Goal: Information Seeking & Learning: Learn about a topic

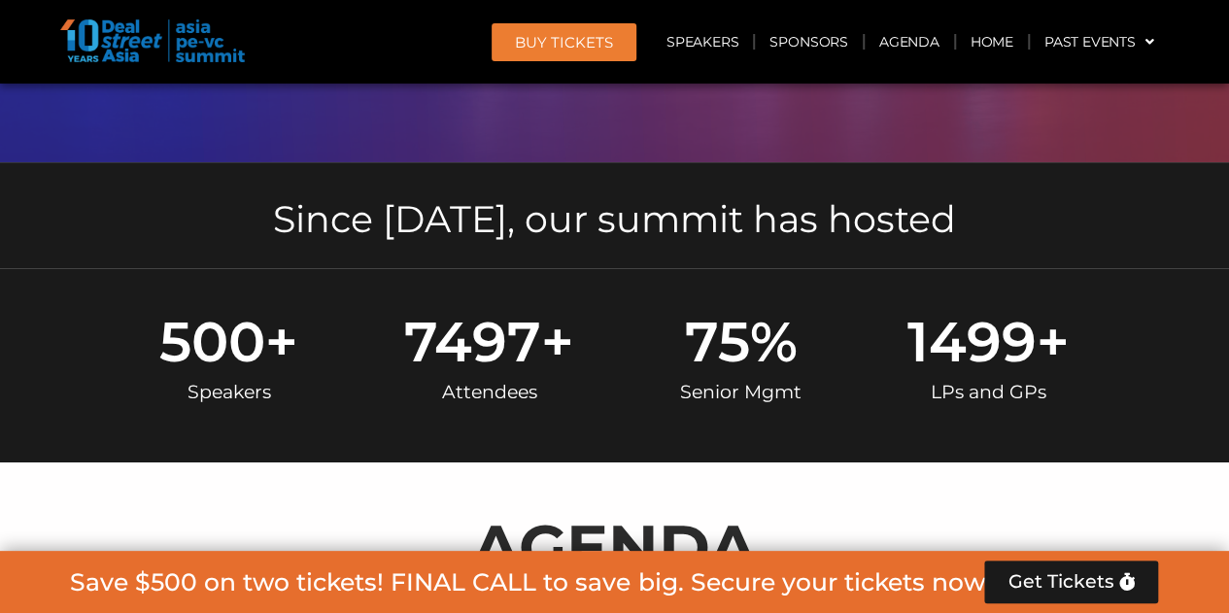
scroll to position [1166, 0]
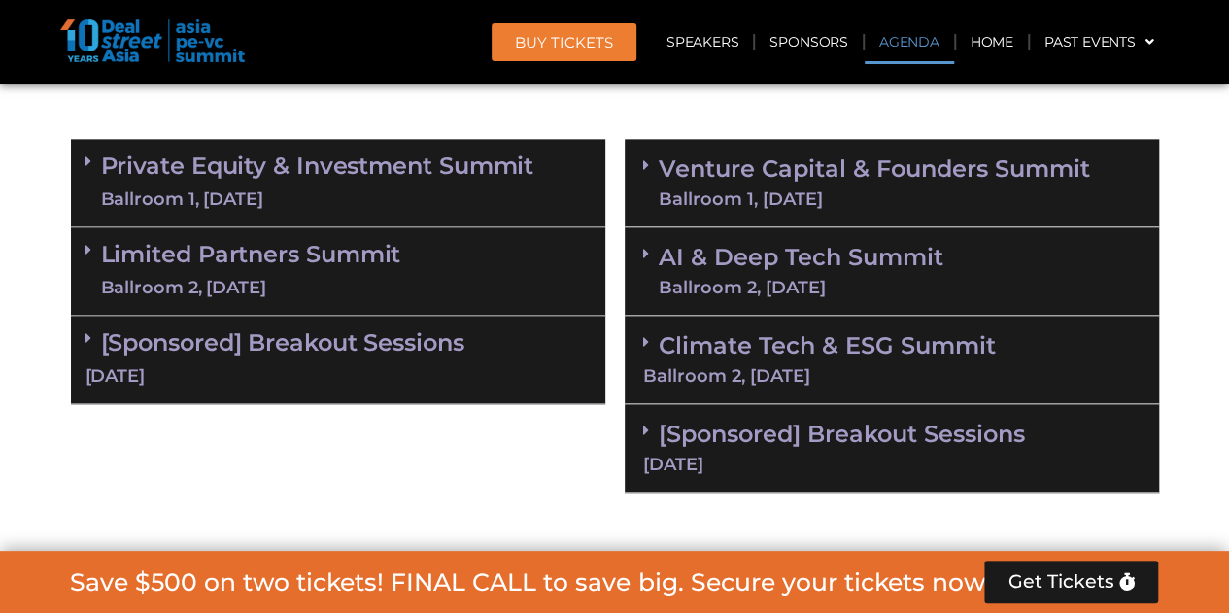
click at [313, 160] on link "Private Equity & Investment Summit Ballroom 1, [DATE]" at bounding box center [317, 183] width 433 height 58
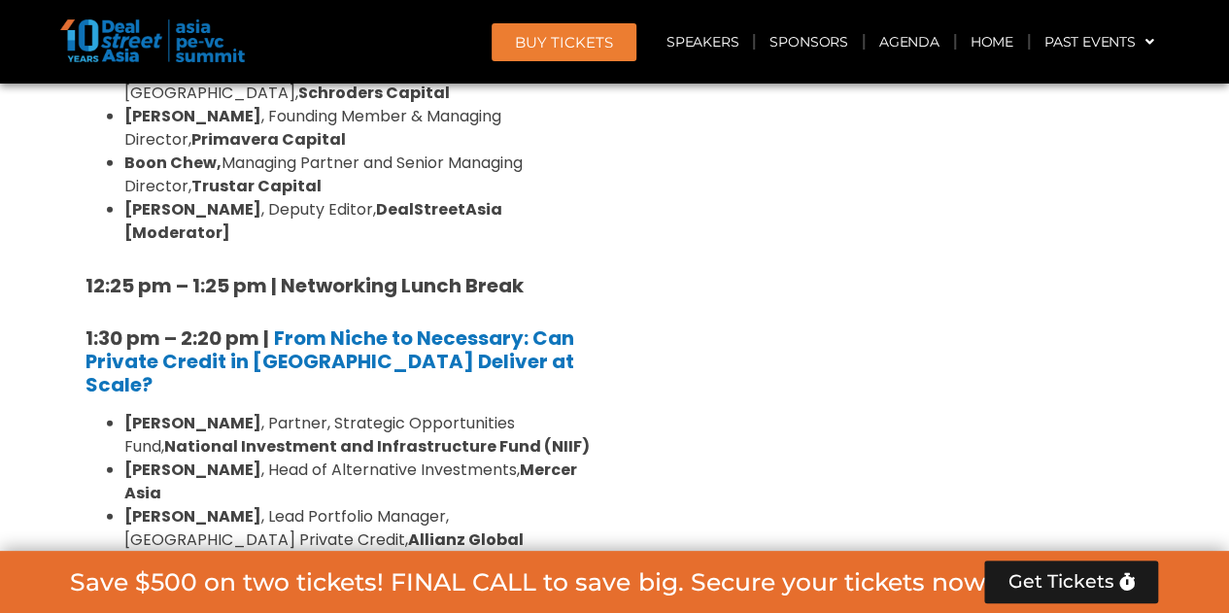
scroll to position [2721, 0]
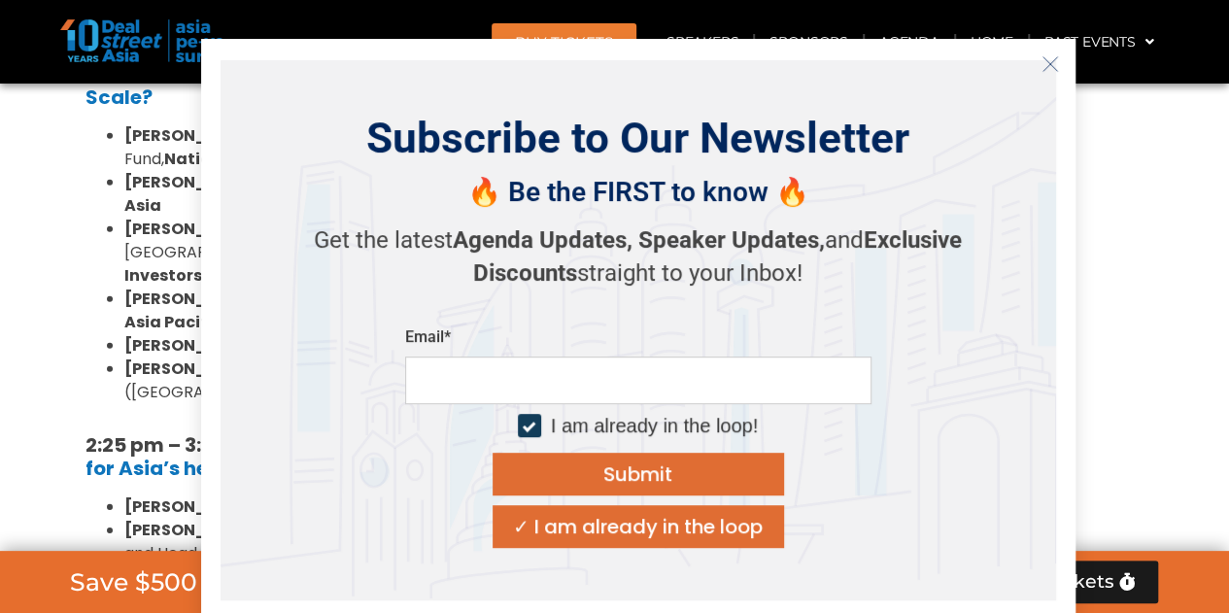
click at [56, 296] on section "Private Equity & Investment Summit Ballroom 1, [DATE] 8:00 am – 9:00 am | Regis…" at bounding box center [614, 226] width 1229 height 3305
click at [1042, 64] on icon "Close" at bounding box center [1050, 63] width 17 height 17
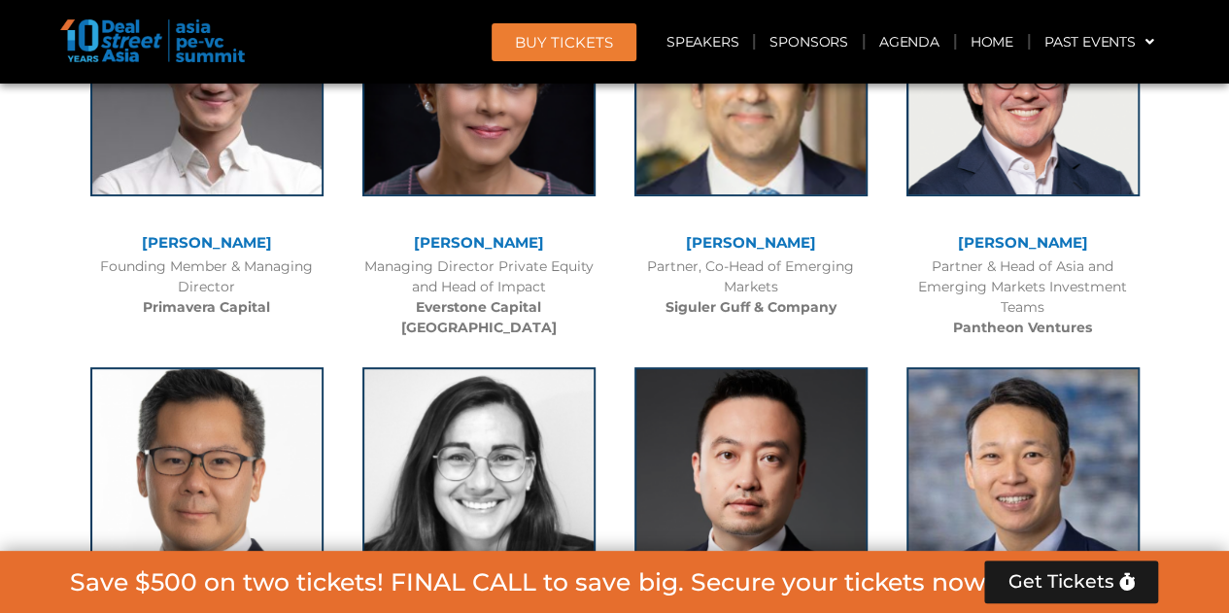
scroll to position [8055, 0]
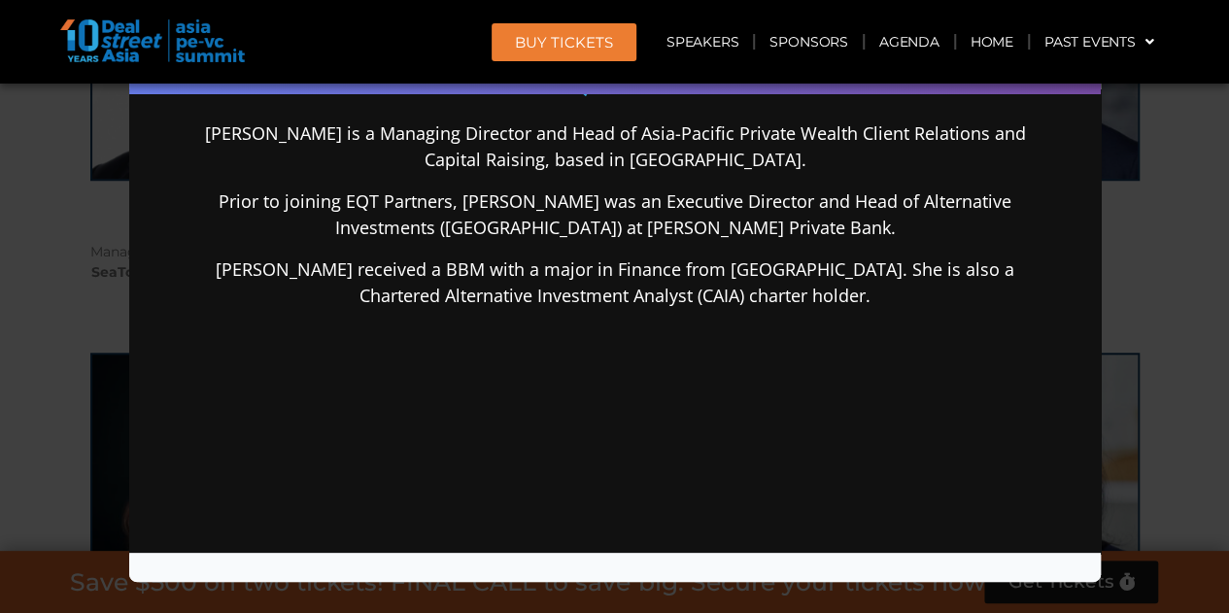
scroll to position [242, 0]
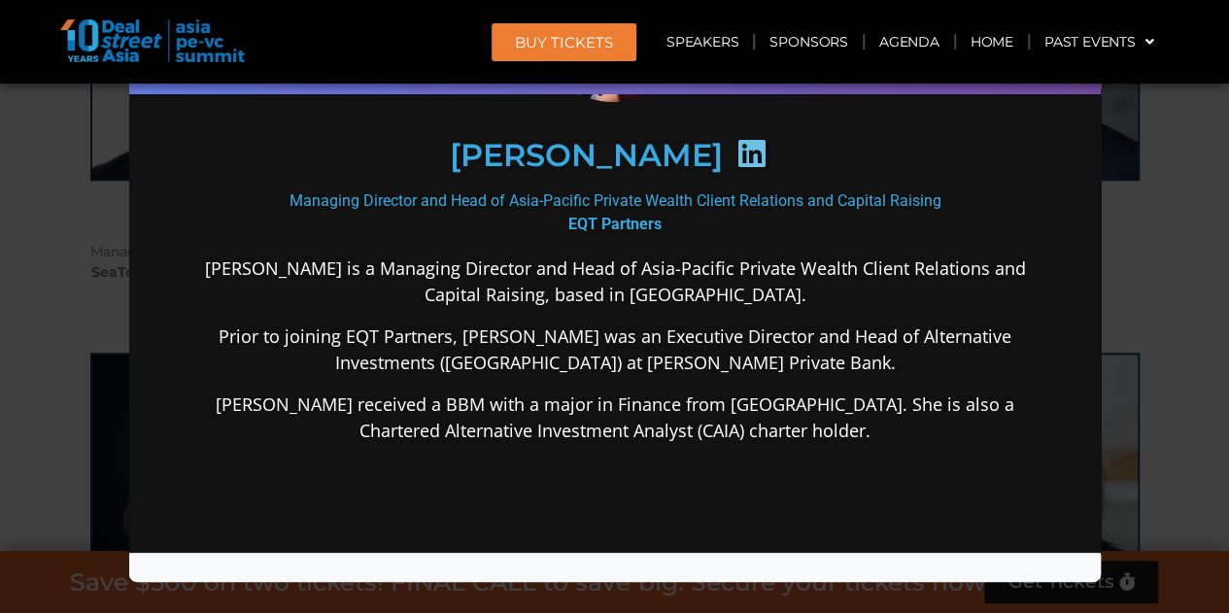
click at [31, 290] on div "Speaker Profile ×" at bounding box center [614, 306] width 1229 height 613
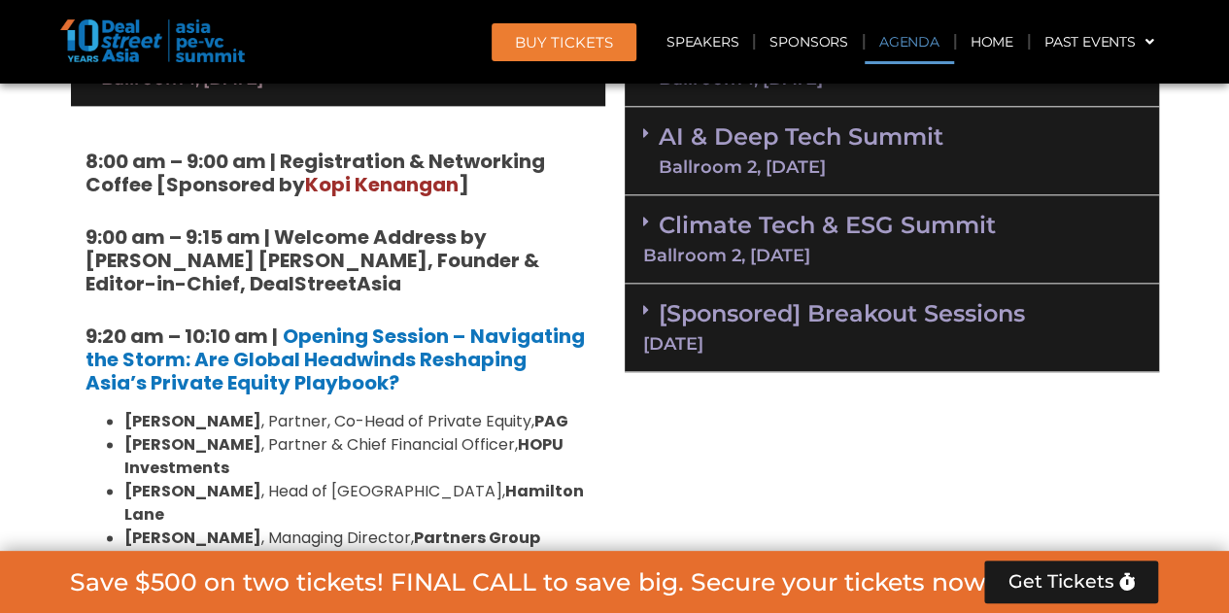
scroll to position [1318, 0]
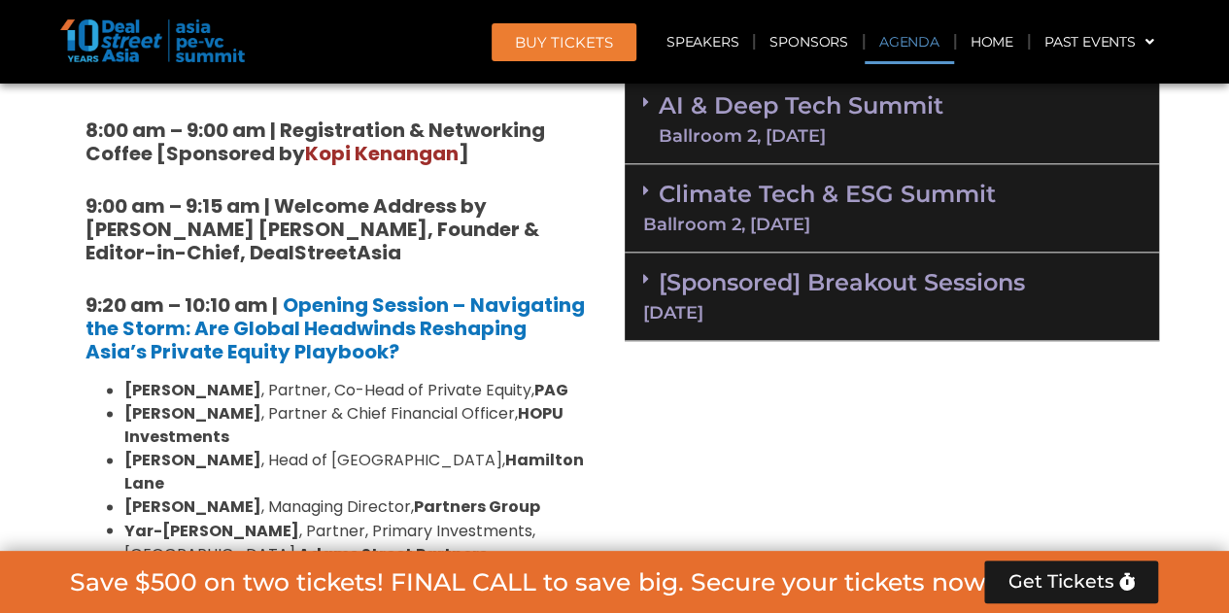
click at [316, 253] on h5 "9:00 am – 9:15 am | Welcome Address by [PERSON_NAME] [PERSON_NAME], Founder & E…" at bounding box center [338, 229] width 505 height 70
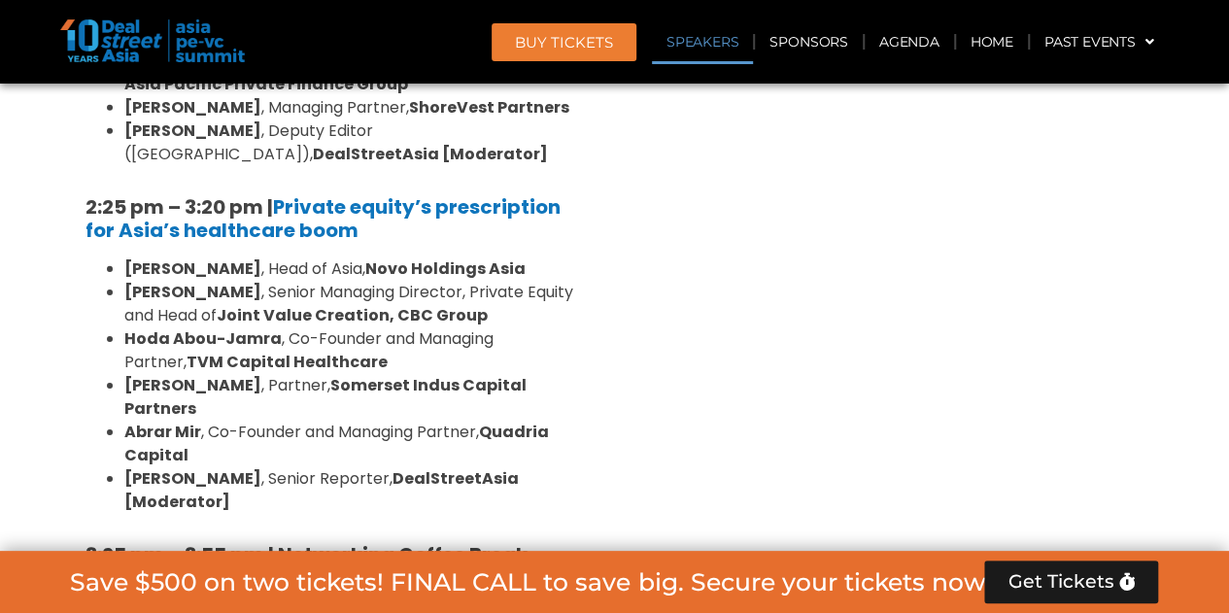
scroll to position [2367, 0]
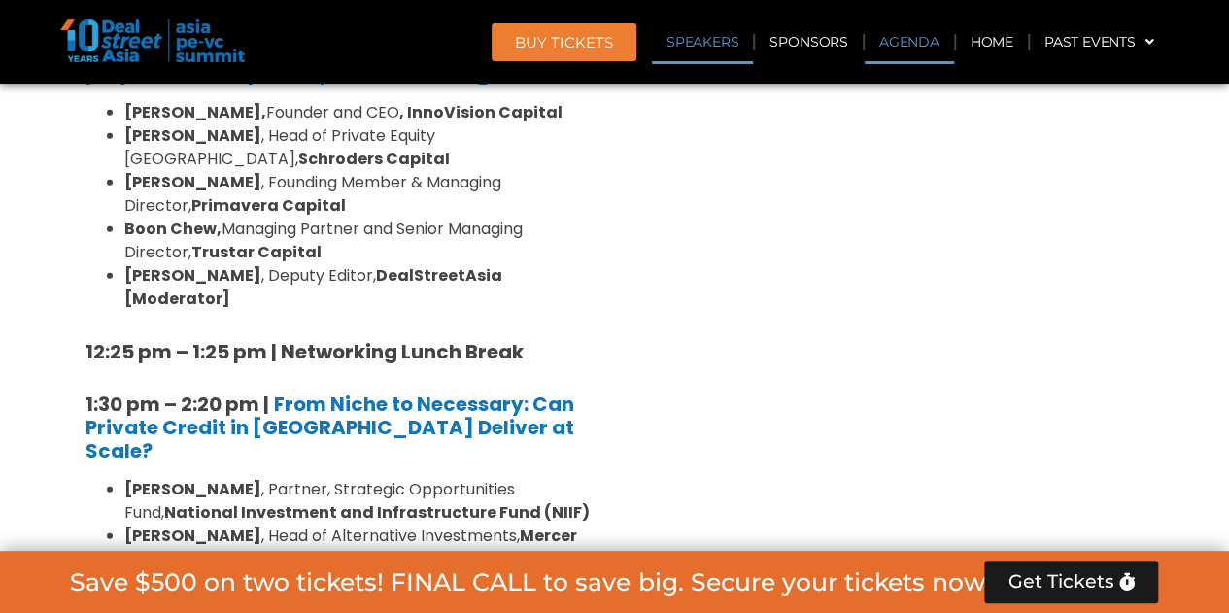
click at [920, 40] on link "Agenda" at bounding box center [909, 41] width 89 height 45
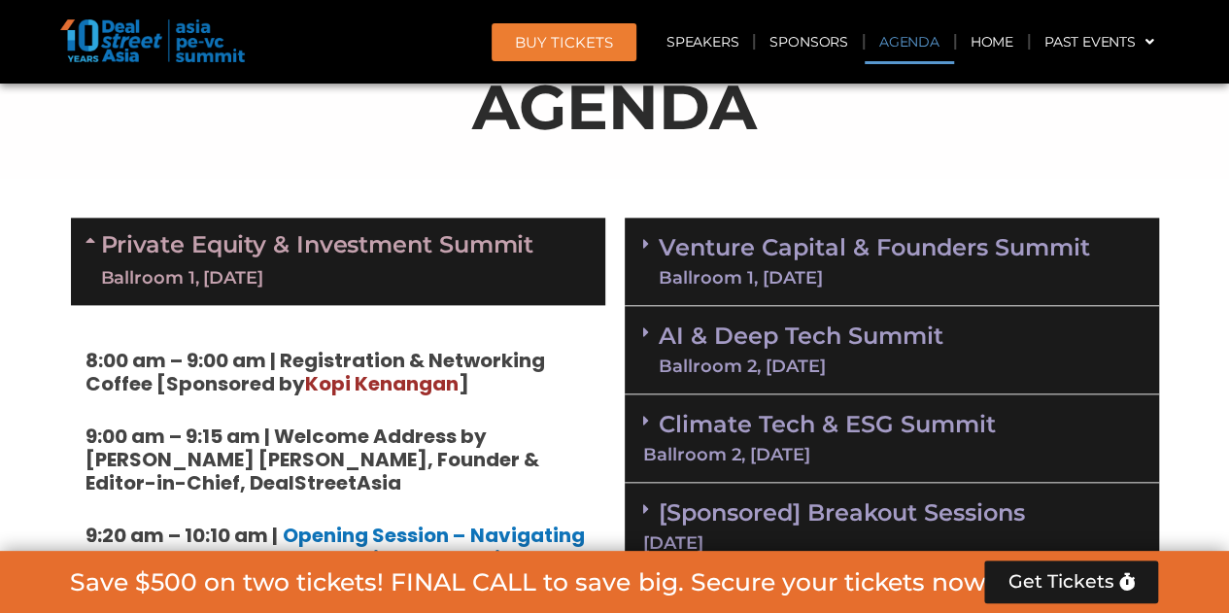
scroll to position [1034, 0]
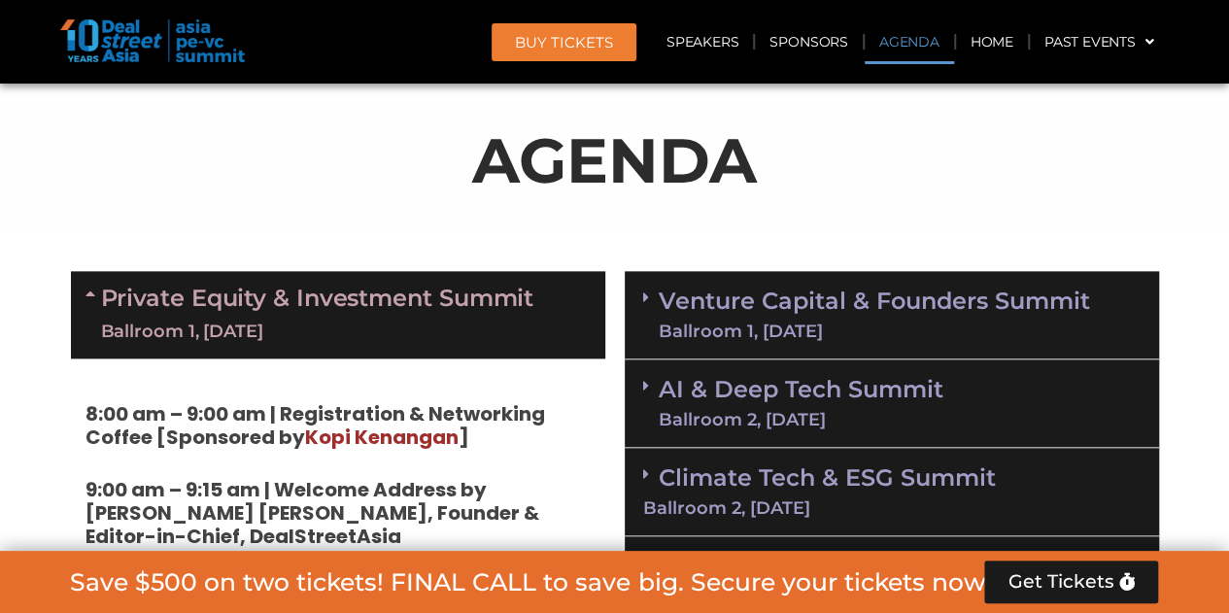
click at [690, 301] on link "Venture Capital & Founders​ Summit Ballroom 1, [DATE]" at bounding box center [874, 315] width 431 height 51
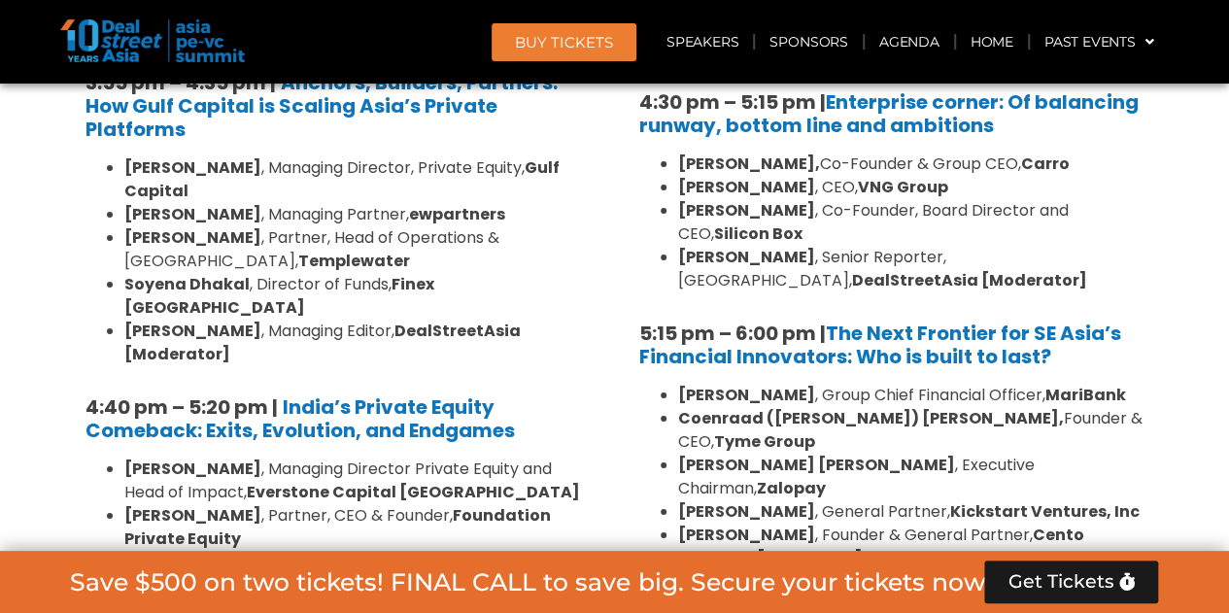
scroll to position [3755, 0]
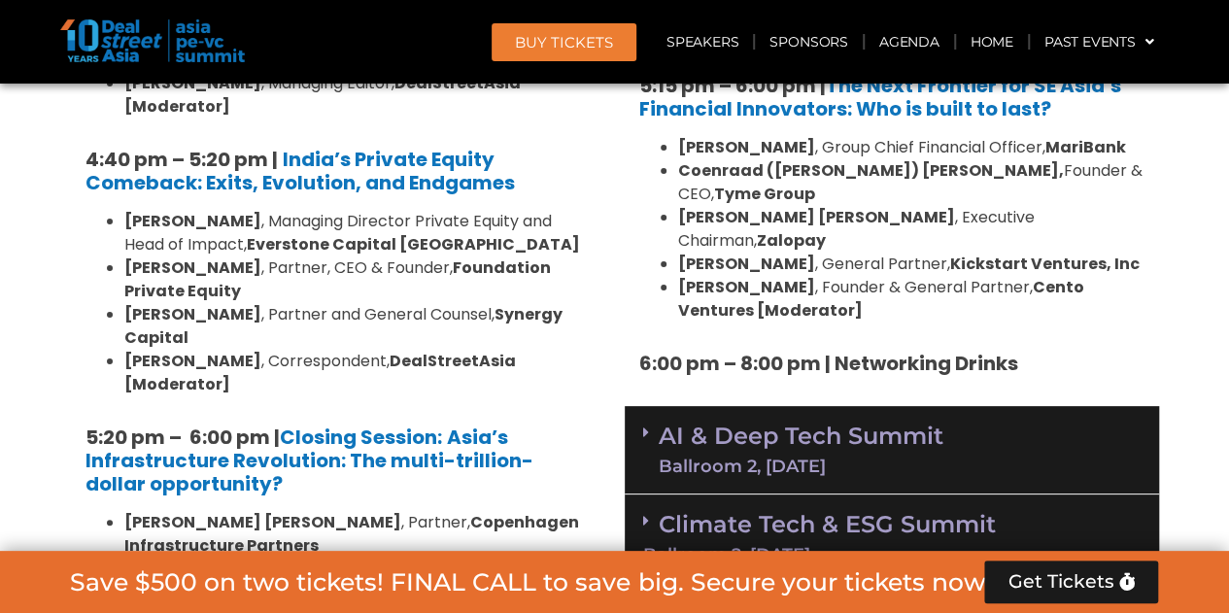
click at [685, 425] on link "AI & Deep Tech Summit Ballroom 2, [DATE]" at bounding box center [801, 450] width 285 height 51
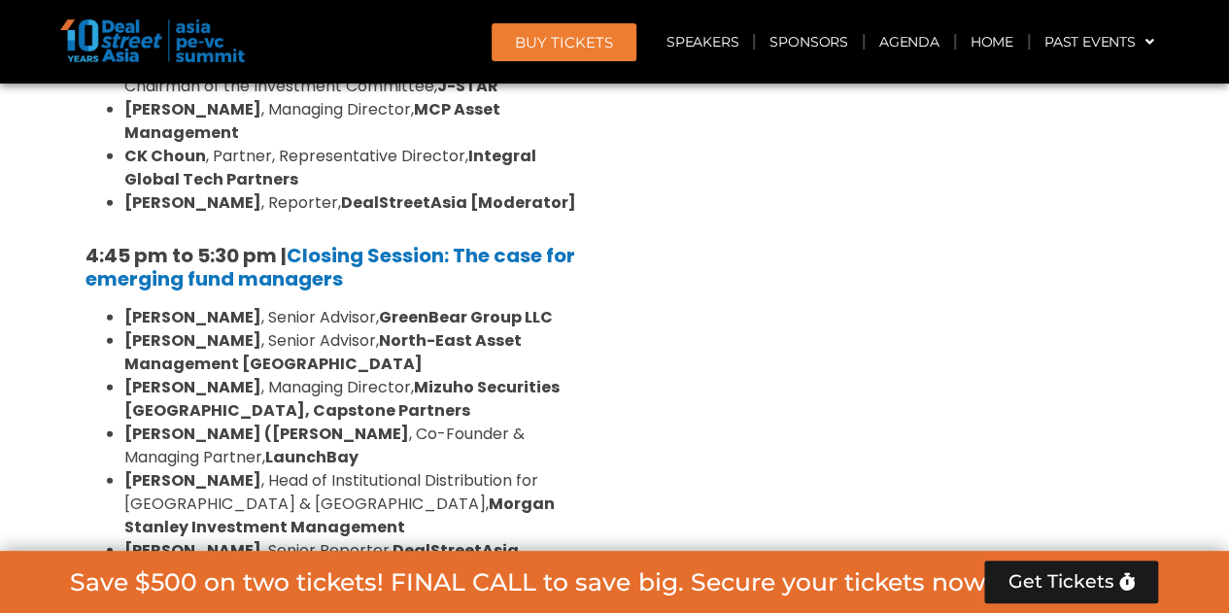
scroll to position [5957, 0]
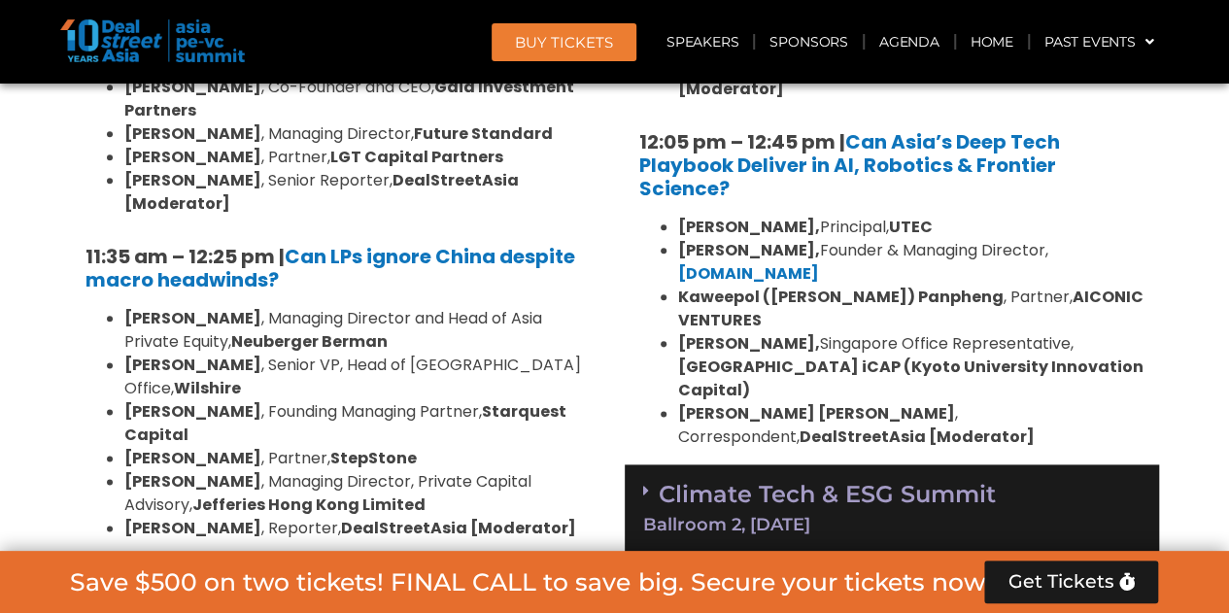
scroll to position [4532, 0]
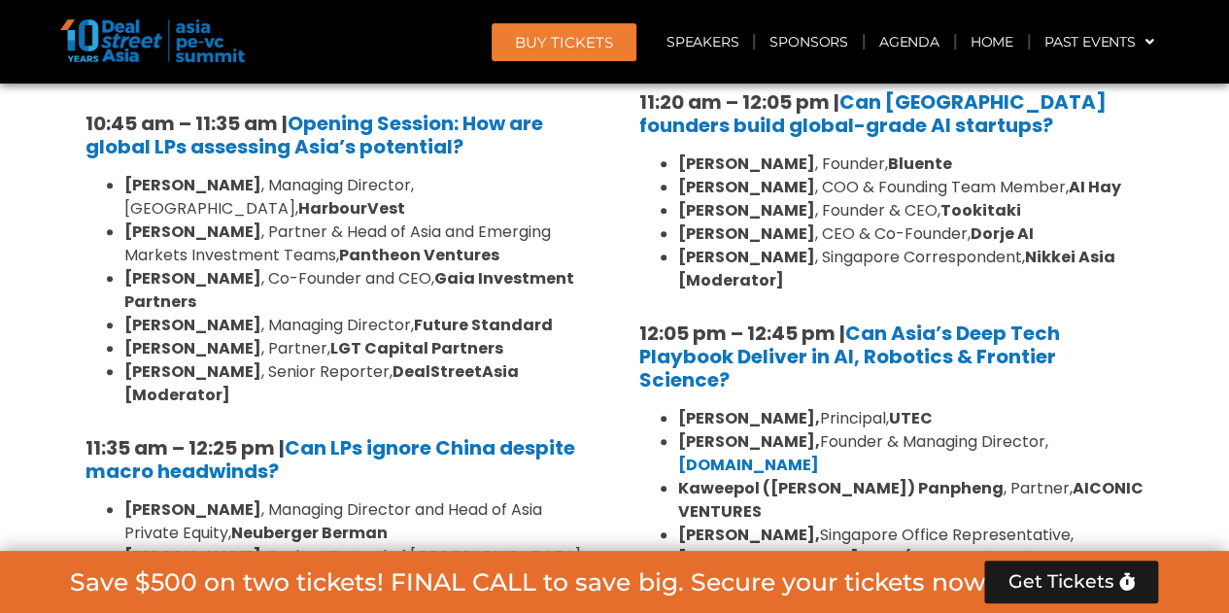
click at [780, 464] on div "10:30 am – 10:35 am | Welcome address to AI and Deep Tech summit by [PERSON_NAM…" at bounding box center [892, 186] width 534 height 940
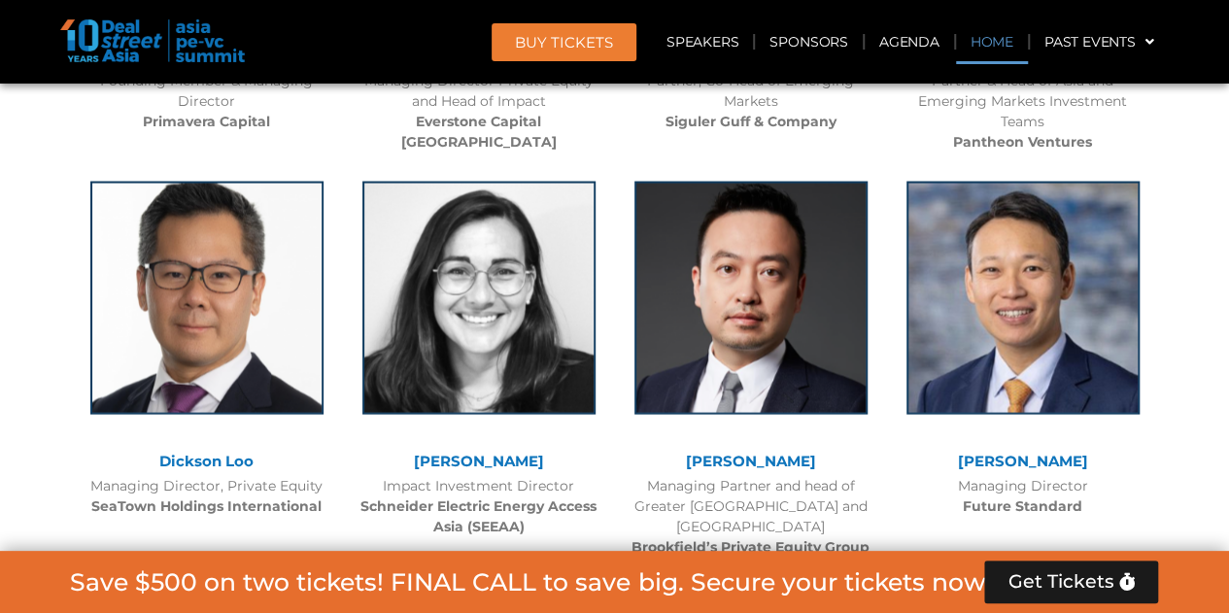
scroll to position [4993, 0]
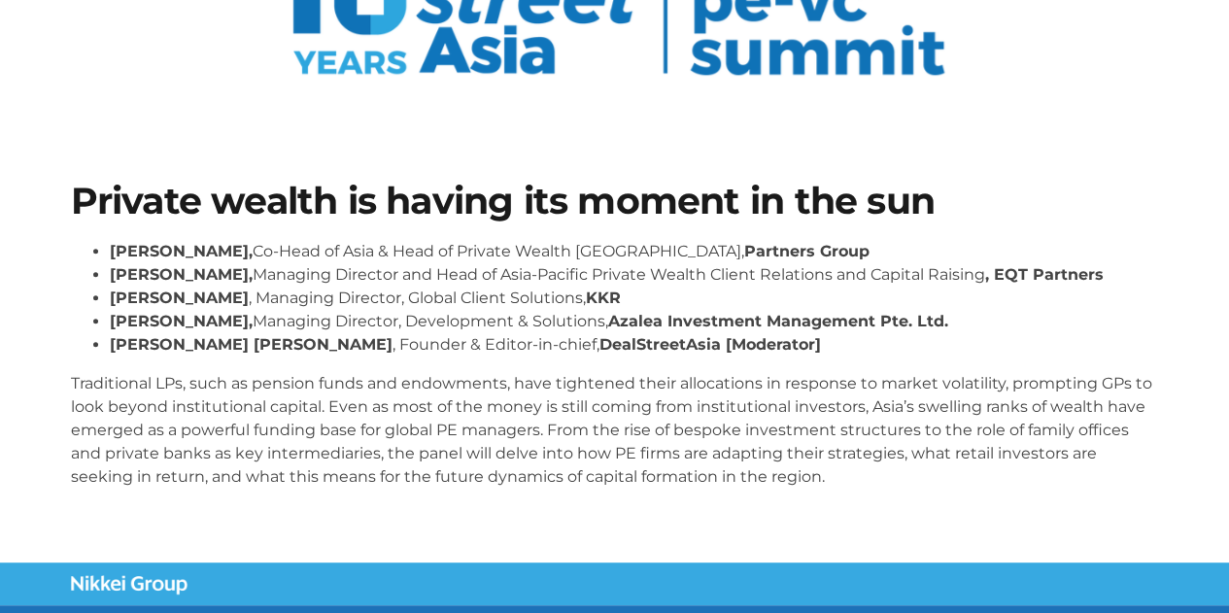
scroll to position [258, 0]
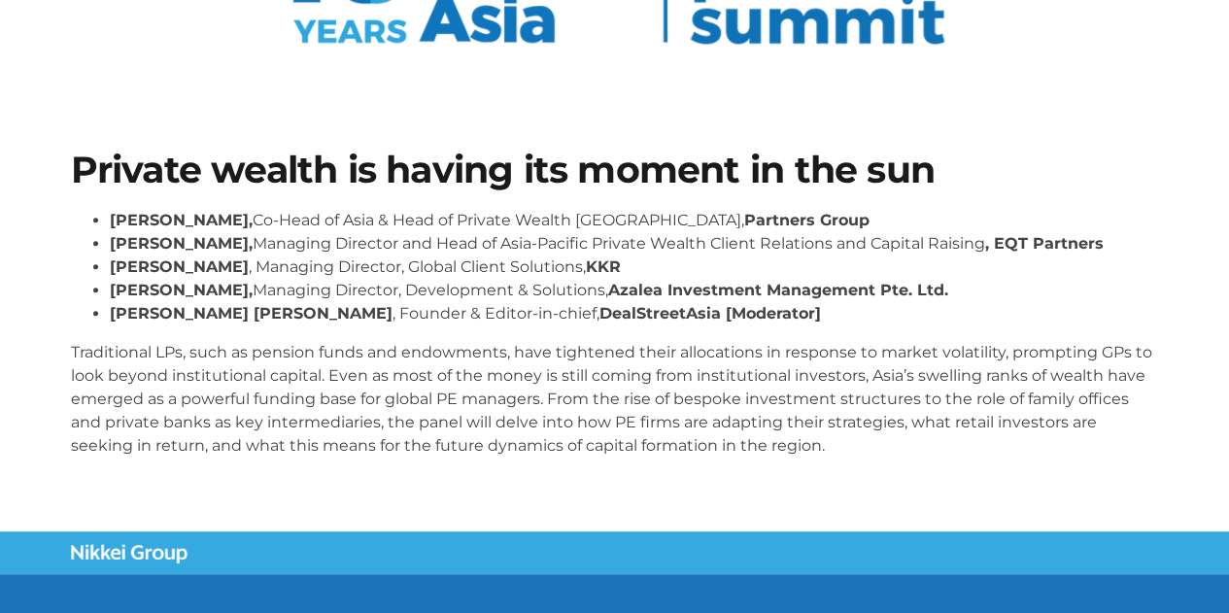
click at [401, 174] on h1 "Private wealth is having its moment in the sun" at bounding box center [615, 170] width 1088 height 37
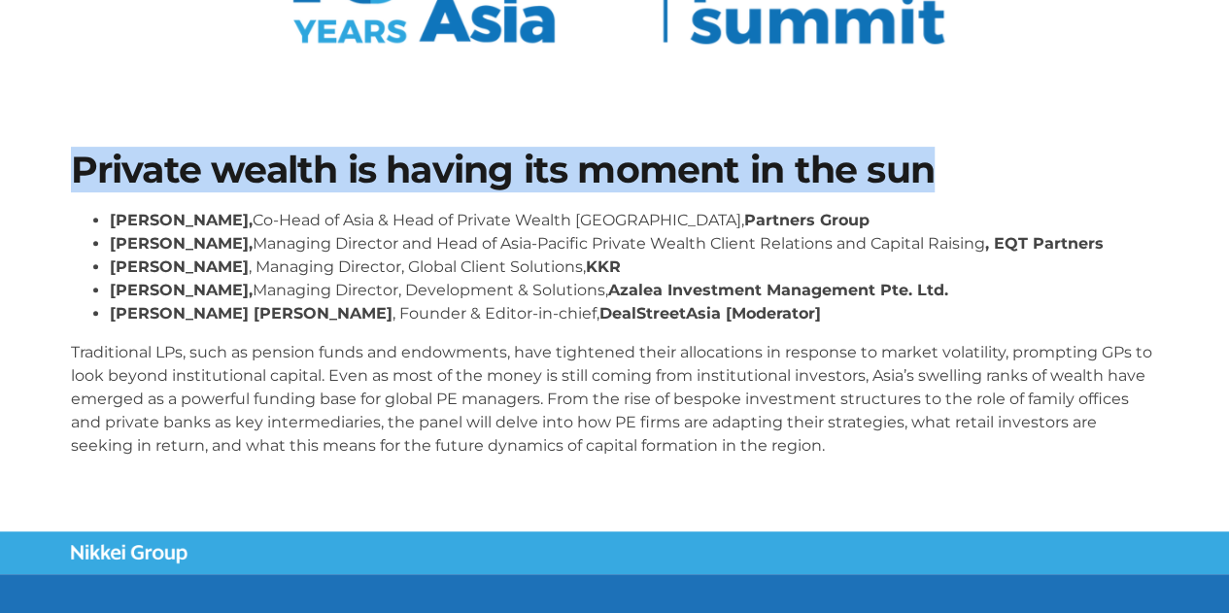
click at [402, 174] on h1 "Private wealth is having its moment in the sun" at bounding box center [615, 170] width 1088 height 37
copy div "Private wealth is having its moment in the sun"
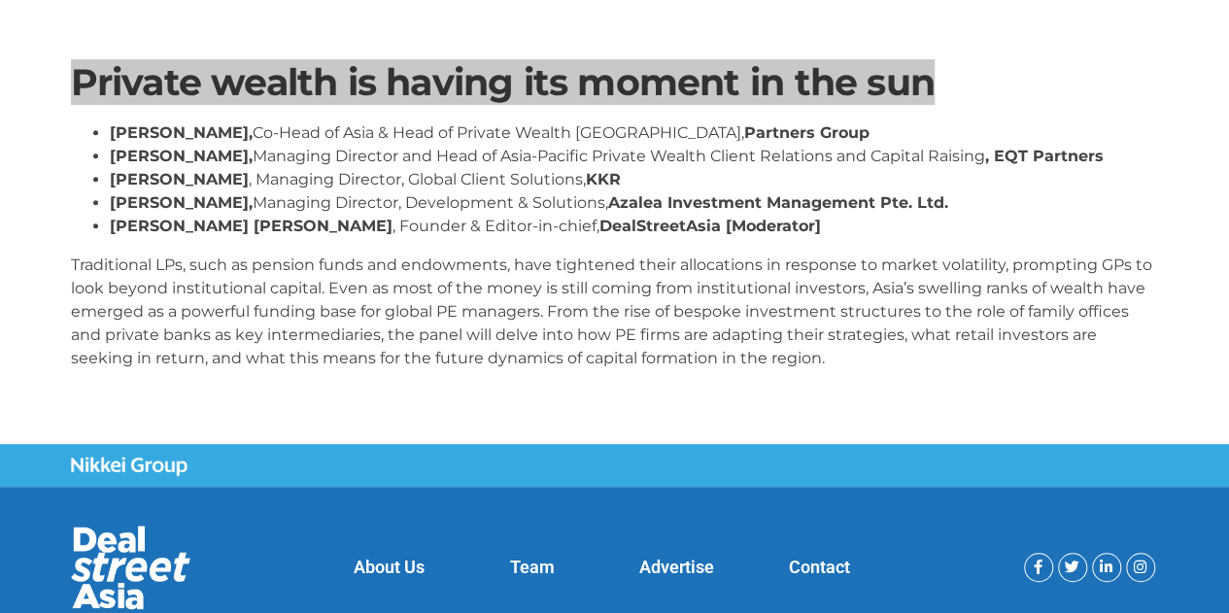
scroll to position [389, 0]
